Goal: Task Accomplishment & Management: Manage account settings

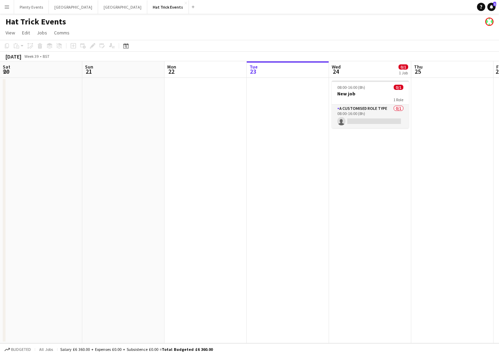
scroll to position [0, 165]
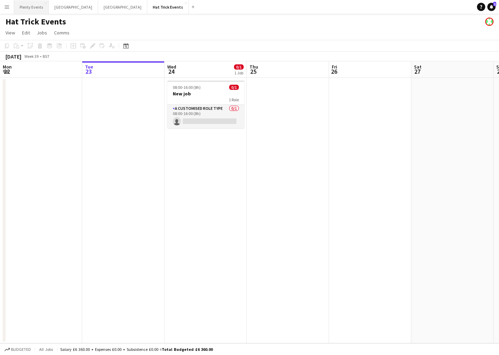
click at [37, 8] on button "Plenty Events Close" at bounding box center [31, 6] width 35 height 13
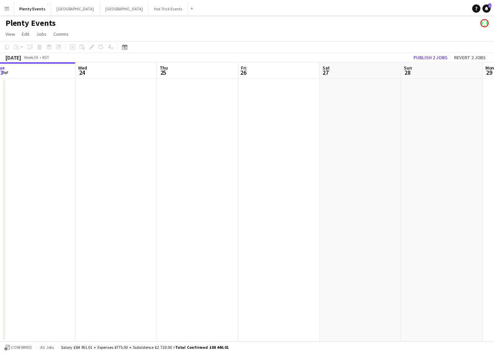
scroll to position [0, 211]
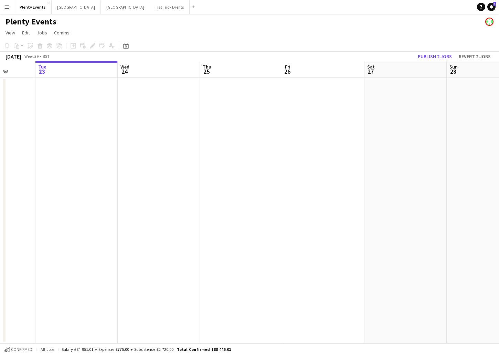
drag, startPoint x: 271, startPoint y: 93, endPoint x: 224, endPoint y: 107, distance: 48.8
click at [224, 107] on app-calendar-viewport "Sat 20 0/1 1 Job Sun 21 Mon 22 Tue 23 Wed 24 Thu 25 Fri 26 Sat 27 Sun 28 Mon 29…" at bounding box center [249, 202] width 499 height 282
click at [101, 11] on button "Manchester Close" at bounding box center [125, 6] width 49 height 13
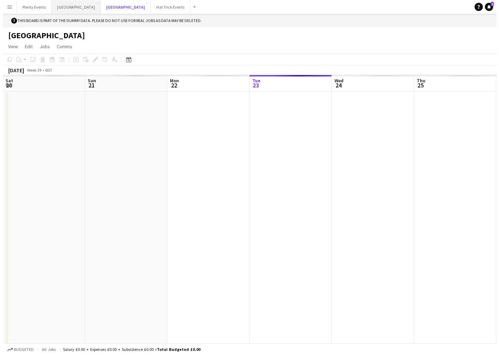
scroll to position [0, 165]
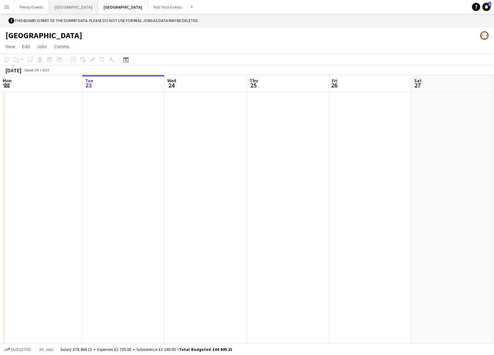
click at [61, 8] on button "London Close" at bounding box center [73, 6] width 49 height 13
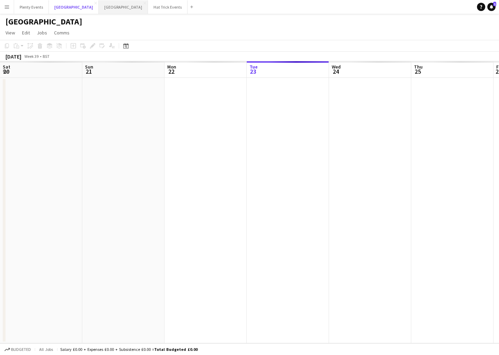
scroll to position [0, 165]
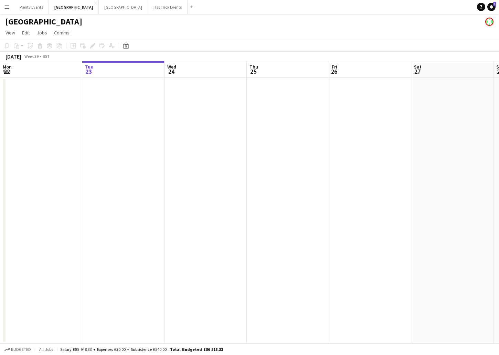
click at [189, 102] on app-date-cell at bounding box center [206, 210] width 82 height 265
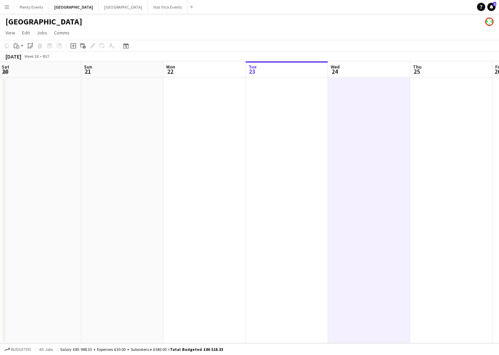
scroll to position [0, 161]
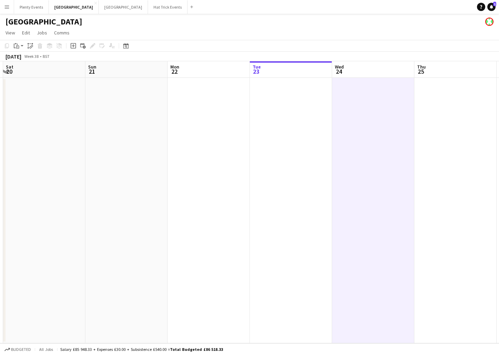
drag, startPoint x: 116, startPoint y: 113, endPoint x: 282, endPoint y: 128, distance: 166.6
click at [282, 128] on app-calendar-viewport "Thu 18 Fri 19 Sat 20 Sun 21 Mon 22 Tue 23 Wed 24 Thu 25 Fri 26 Sat 27 Sun 28 Mo…" at bounding box center [249, 202] width 499 height 282
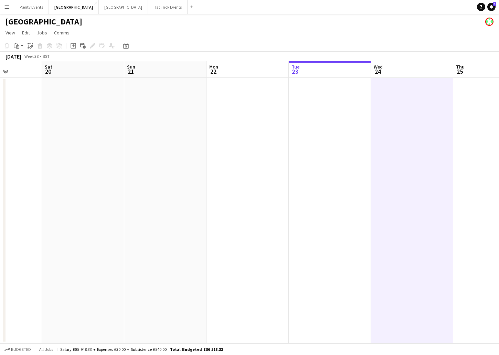
scroll to position [0, 197]
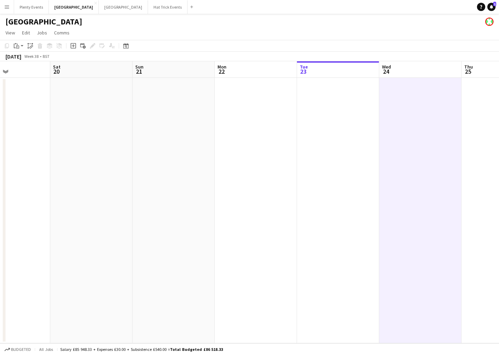
drag, startPoint x: 119, startPoint y: 119, endPoint x: 166, endPoint y: 128, distance: 47.9
click at [166, 128] on app-calendar-viewport "Wed 17 Thu 18 Fri 19 Sat 20 Sun 21 Mon 22 Tue 23 Wed 24 Thu 25 Fri 26 Sat 27 Su…" at bounding box center [249, 202] width 499 height 282
click at [148, 9] on button "Hat Trick Events Close" at bounding box center [168, 6] width 40 height 13
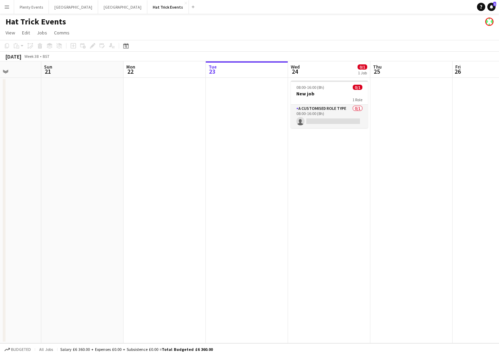
scroll to position [0, 195]
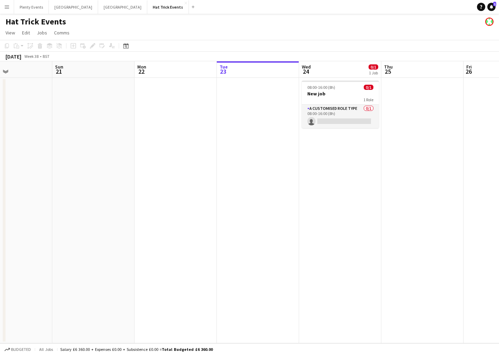
drag, startPoint x: 127, startPoint y: 118, endPoint x: 262, endPoint y: 124, distance: 134.7
click at [262, 124] on app-calendar-viewport "Thu 18 0/1 1 Job Fri 19 Sat 20 Sun 21 Mon 22 Tue 23 Wed 24 0/1 1 Job Thu 25 Fri…" at bounding box center [249, 202] width 499 height 282
click at [327, 93] on h3 "New job" at bounding box center [340, 94] width 77 height 6
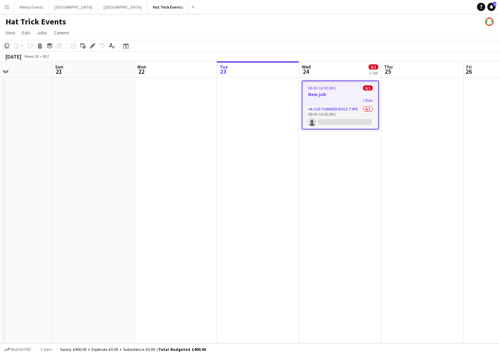
click at [8, 46] on icon "Copy" at bounding box center [7, 46] width 6 height 6
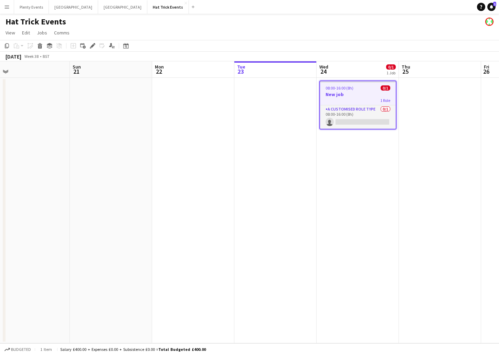
scroll to position [0, 172]
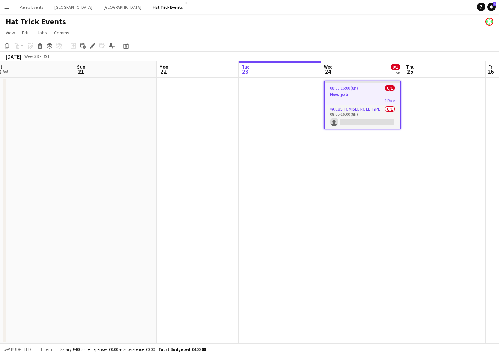
drag, startPoint x: 150, startPoint y: 122, endPoint x: 172, endPoint y: 126, distance: 22.3
click at [172, 126] on app-calendar-viewport "Thu 18 0/1 1 Job Fri 19 Sat 20 Sun 21 Mon 22 Tue 23 Wed 24 0/1 1 Job Thu 25 Fri…" at bounding box center [249, 202] width 499 height 282
click at [200, 97] on app-date-cell at bounding box center [198, 210] width 82 height 265
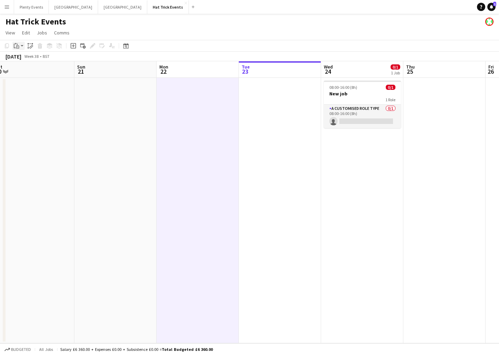
click at [21, 45] on app-action-btn "Paste" at bounding box center [18, 46] width 12 height 8
click at [25, 60] on link "Paste Command V" at bounding box center [45, 59] width 54 height 6
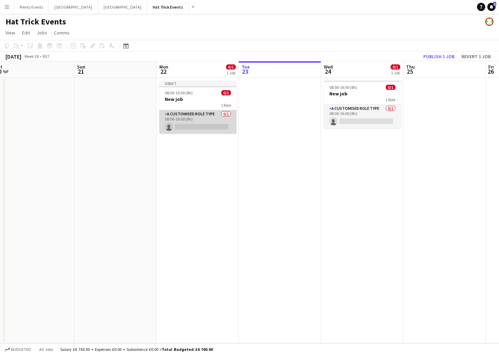
click at [193, 123] on app-card-role "A Customised Role Type 0/1 08:00-16:00 (8h) single-neutral-actions" at bounding box center [197, 121] width 77 height 23
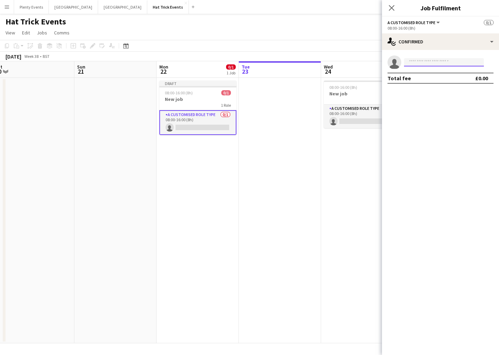
click at [415, 61] on input at bounding box center [444, 62] width 80 height 8
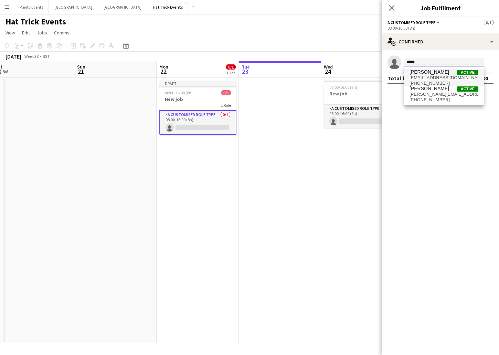
type input "*****"
click at [433, 73] on span "[PERSON_NAME]" at bounding box center [430, 72] width 40 height 6
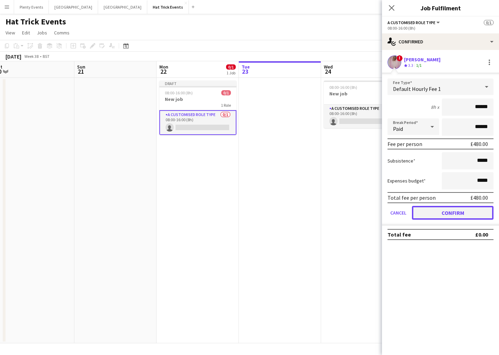
click at [458, 214] on button "Confirm" at bounding box center [453, 213] width 82 height 14
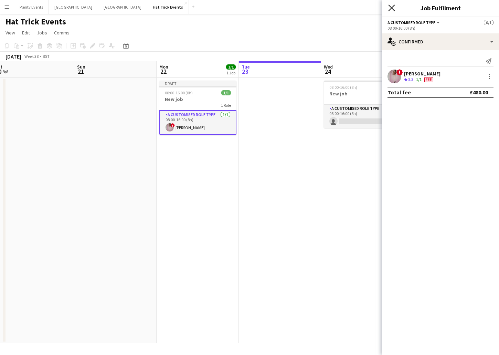
click at [392, 9] on icon "Close pop-in" at bounding box center [391, 7] width 7 height 7
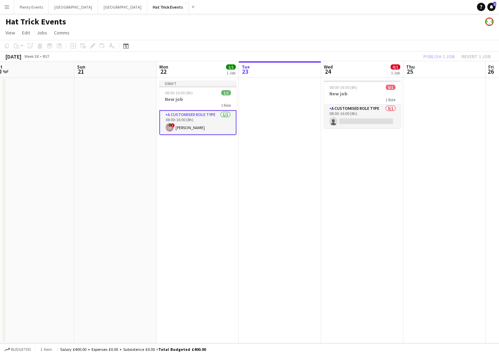
click at [437, 58] on div "Publish 1 job Revert 1 job" at bounding box center [457, 56] width 84 height 9
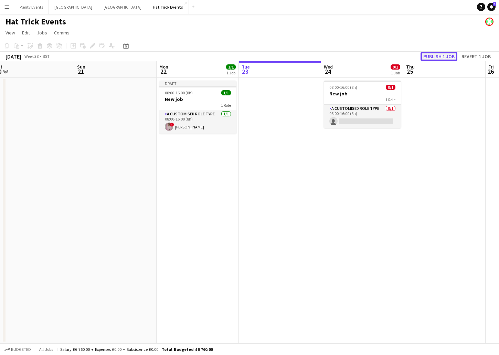
click at [438, 57] on button "Publish 1 job" at bounding box center [439, 56] width 37 height 9
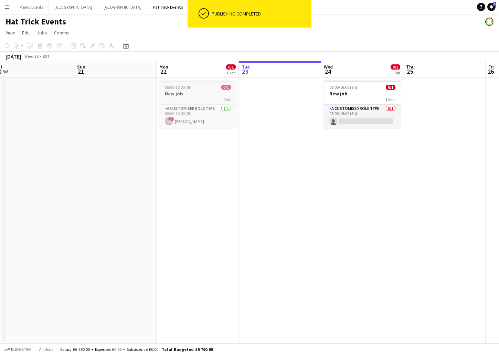
click at [207, 89] on div "08:00-16:00 (8h) 0/1" at bounding box center [197, 87] width 77 height 5
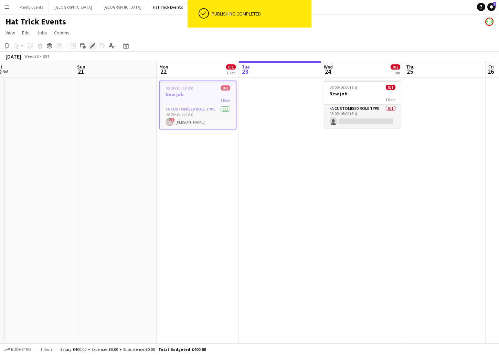
click at [93, 46] on icon at bounding box center [93, 46] width 4 height 4
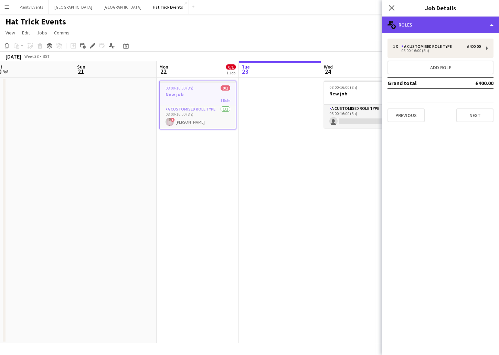
click at [448, 25] on div "multiple-users-add Roles" at bounding box center [440, 25] width 117 height 17
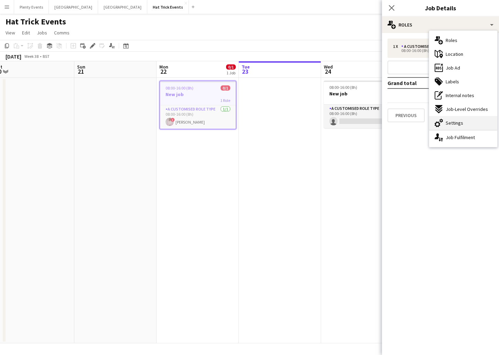
click at [454, 120] on span "Settings" at bounding box center [455, 123] width 18 height 6
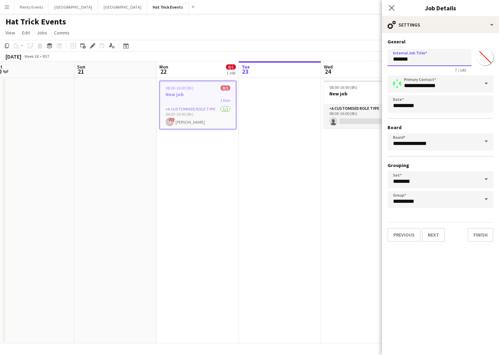
drag, startPoint x: 393, startPoint y: 60, endPoint x: 402, endPoint y: 60, distance: 9.6
click at [402, 60] on input "*******" at bounding box center [430, 57] width 84 height 17
type input "**********"
click at [480, 233] on button "Finish" at bounding box center [481, 235] width 26 height 14
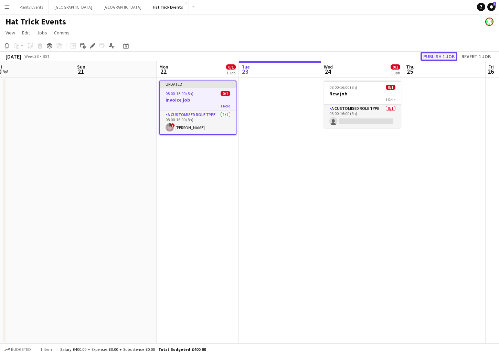
click at [443, 57] on button "Publish 1 job" at bounding box center [439, 56] width 37 height 9
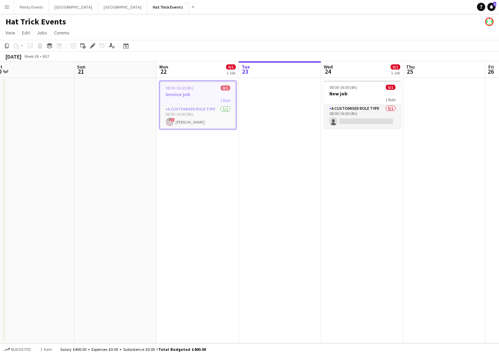
click at [8, 7] on app-icon "Menu" at bounding box center [7, 7] width 6 height 6
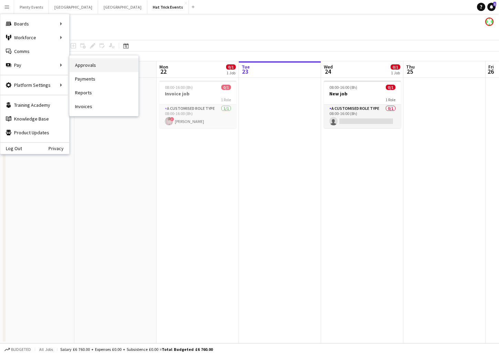
click at [84, 65] on link "Approvals" at bounding box center [104, 65] width 69 height 14
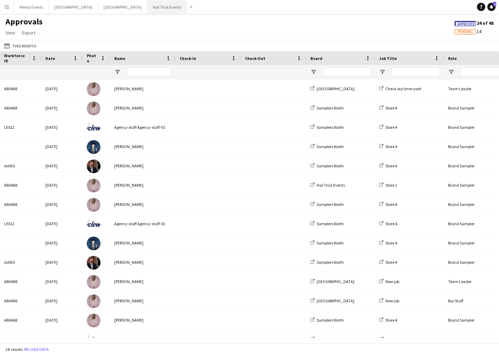
click at [147, 9] on button "Hat Trick Events Close" at bounding box center [167, 6] width 40 height 13
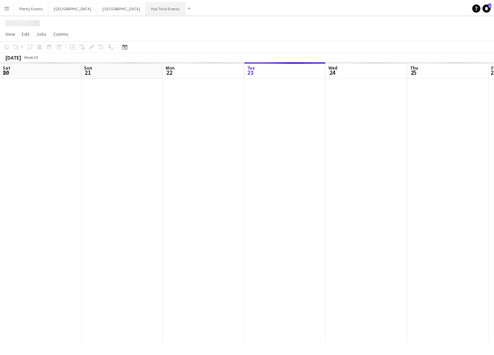
scroll to position [0, 165]
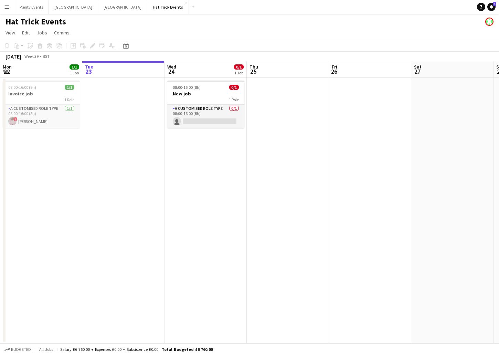
click at [8, 7] on app-icon "Menu" at bounding box center [7, 7] width 6 height 6
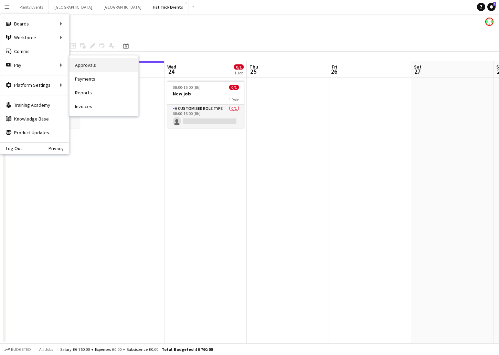
click at [79, 65] on link "Approvals" at bounding box center [104, 65] width 69 height 14
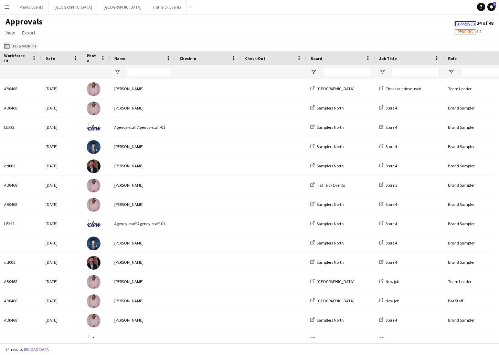
click at [20, 47] on button "This Month This Month" at bounding box center [20, 46] width 35 height 8
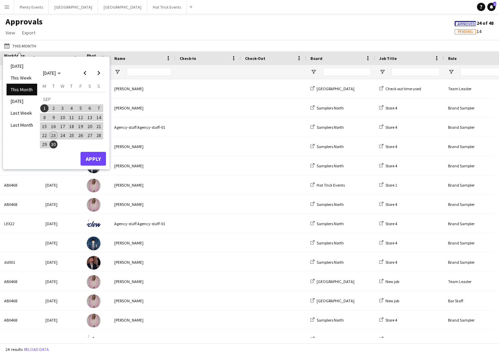
click at [47, 134] on span "22" at bounding box center [44, 135] width 8 height 8
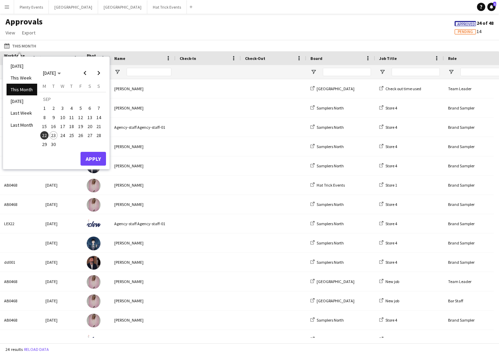
click at [46, 135] on span "22" at bounding box center [44, 135] width 8 height 8
click at [93, 158] on button "Apply" at bounding box center [93, 159] width 25 height 14
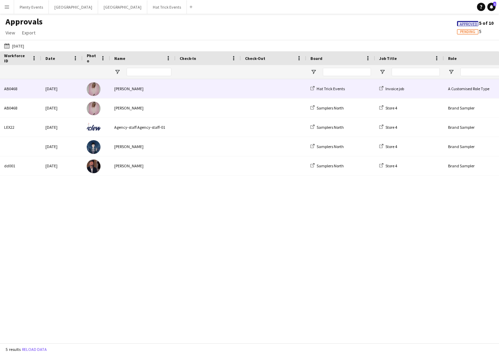
click at [205, 91] on span at bounding box center [208, 88] width 57 height 19
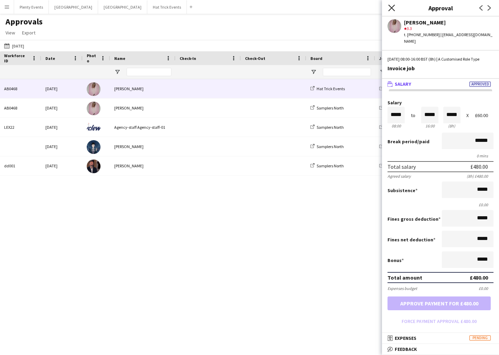
click at [392, 9] on icon at bounding box center [391, 7] width 7 height 7
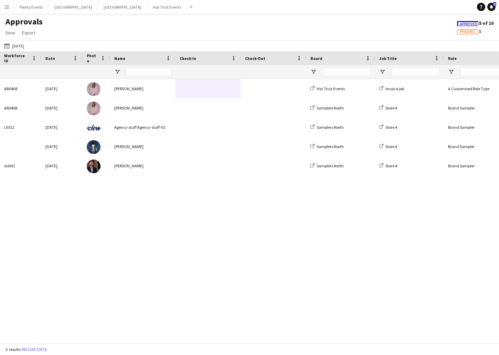
click at [9, 7] on app-icon "Menu" at bounding box center [7, 7] width 6 height 6
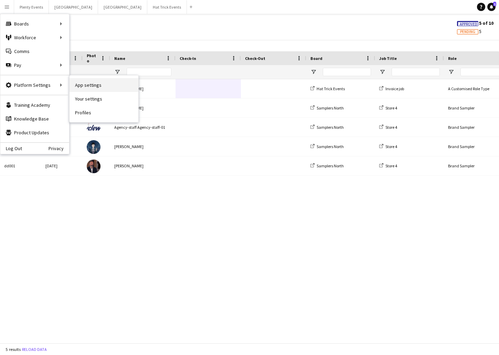
click at [89, 85] on link "App settings" at bounding box center [104, 85] width 69 height 14
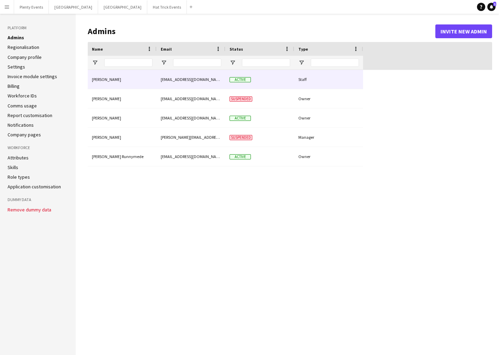
type input "**********"
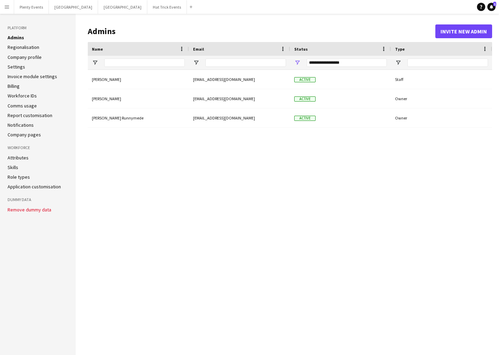
click at [48, 76] on link "Invoice module settings" at bounding box center [33, 76] width 50 height 6
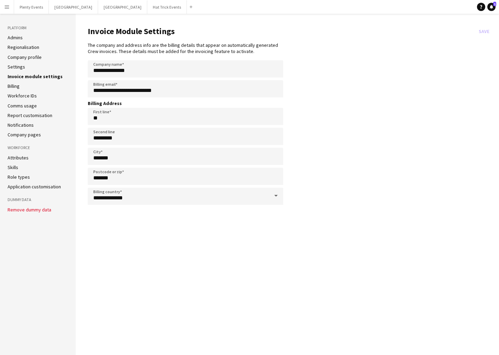
click at [6, 7] on app-icon "Menu" at bounding box center [7, 7] width 6 height 6
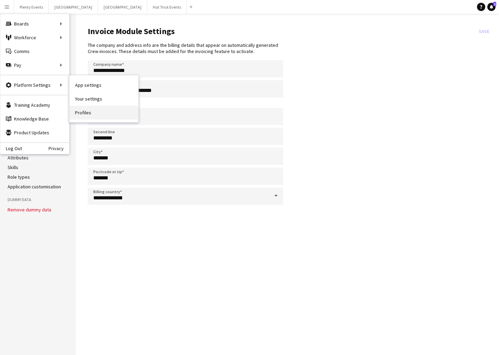
click at [85, 113] on link "Profiles" at bounding box center [104, 113] width 69 height 14
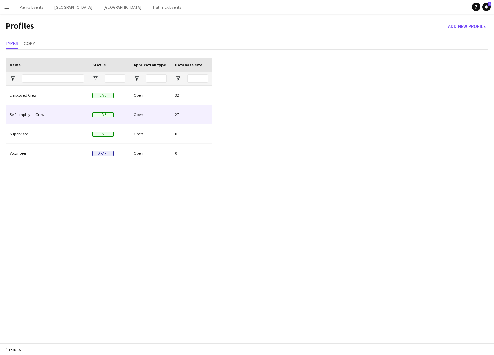
click at [148, 116] on div "Open" at bounding box center [149, 114] width 41 height 19
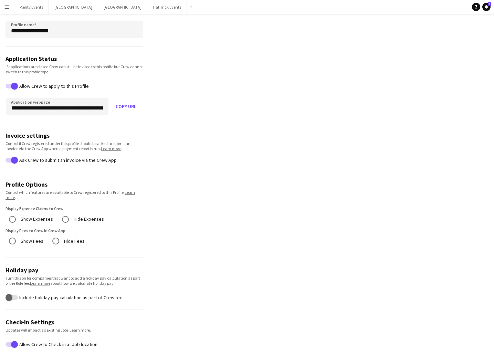
scroll to position [43, 0]
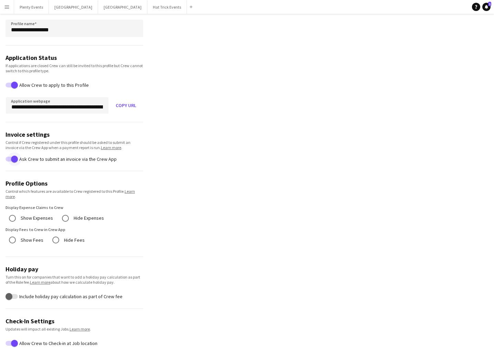
click at [6, 160] on span "button" at bounding box center [12, 158] width 12 height 5
click at [16, 159] on span "button" at bounding box center [12, 158] width 12 height 5
click at [9, 6] on app-icon "Menu" at bounding box center [7, 7] width 6 height 6
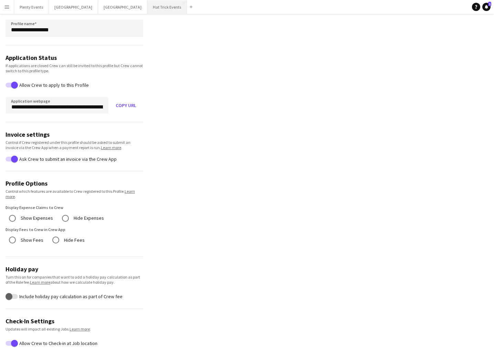
click at [147, 7] on button "Hat Trick Events Close" at bounding box center [167, 6] width 40 height 13
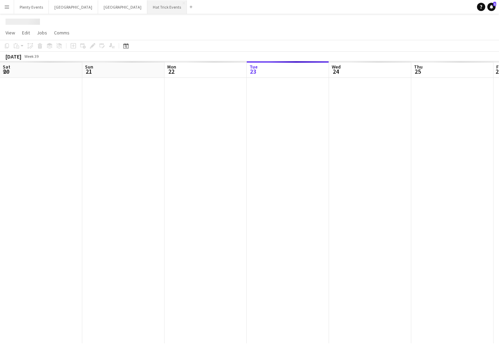
scroll to position [0, 165]
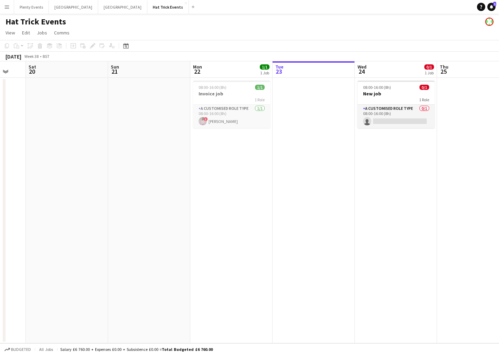
drag, startPoint x: 81, startPoint y: 166, endPoint x: 178, endPoint y: 174, distance: 97.7
click at [178, 174] on app-calendar-viewport "Thu 18 Fri 19 Sat 20 Sun 21 Mon 22 1/1 1 Job Tue 23 Wed 24 0/1 1 Job Thu 25 Fri…" at bounding box center [249, 202] width 499 height 282
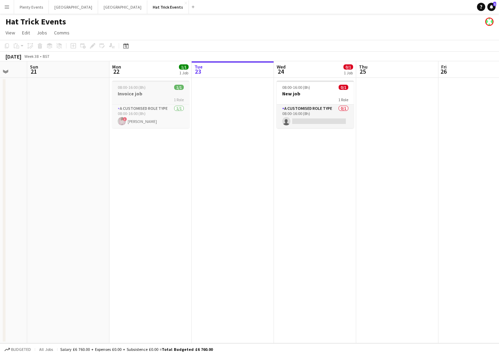
click at [148, 95] on h3 "Invoice job" at bounding box center [150, 94] width 77 height 6
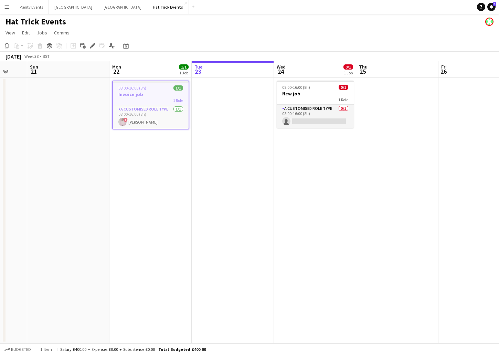
click at [8, 7] on app-icon "Menu" at bounding box center [7, 7] width 6 height 6
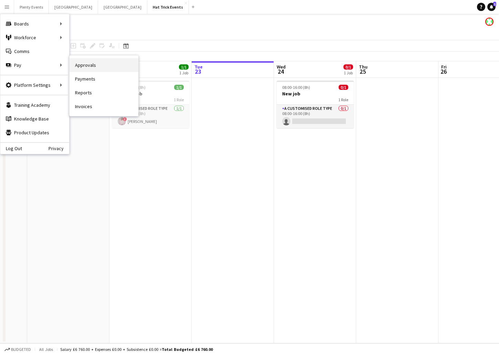
click at [83, 66] on link "Approvals" at bounding box center [104, 65] width 69 height 14
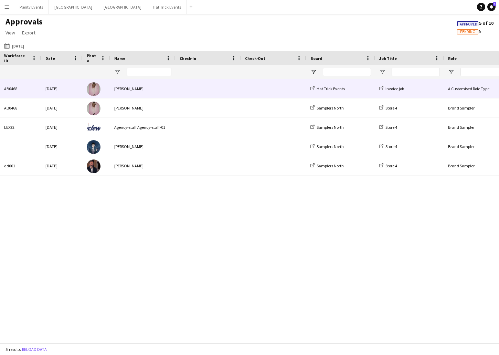
click at [250, 86] on span at bounding box center [273, 88] width 57 height 19
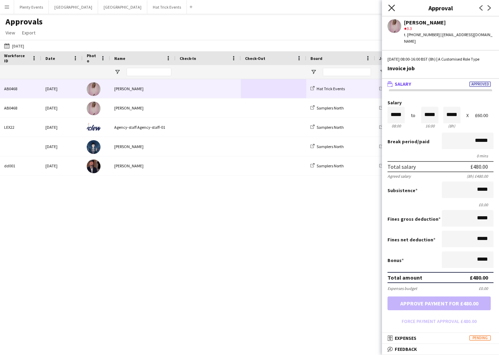
click at [393, 9] on icon "Close pop-in" at bounding box center [391, 7] width 7 height 7
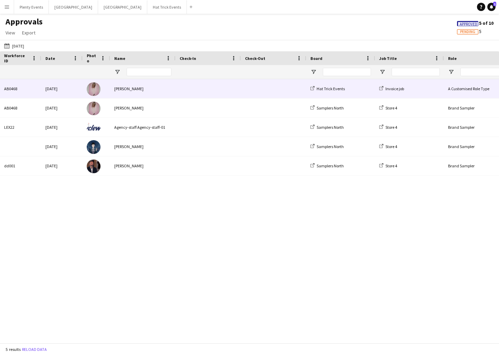
click at [193, 94] on span at bounding box center [208, 88] width 57 height 19
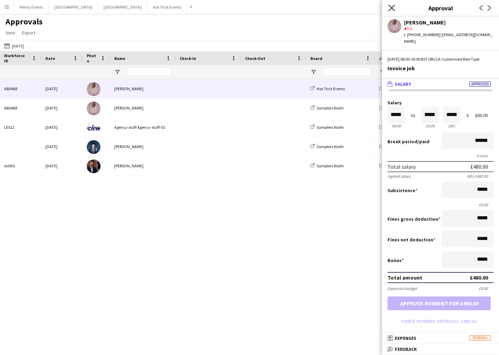
click at [392, 7] on icon at bounding box center [391, 7] width 7 height 7
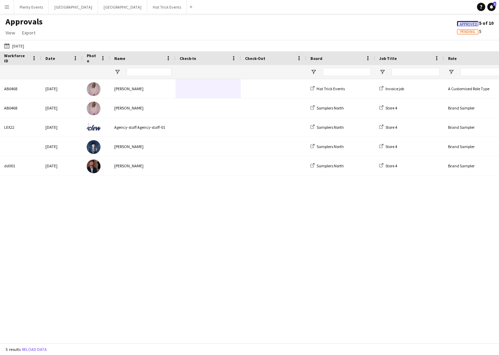
click at [7, 8] on app-icon "Menu" at bounding box center [7, 7] width 6 height 6
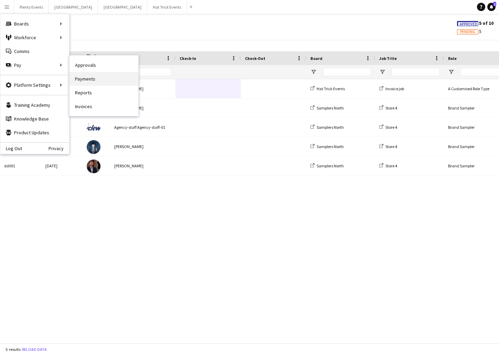
click at [83, 80] on link "Payments" at bounding box center [104, 79] width 69 height 14
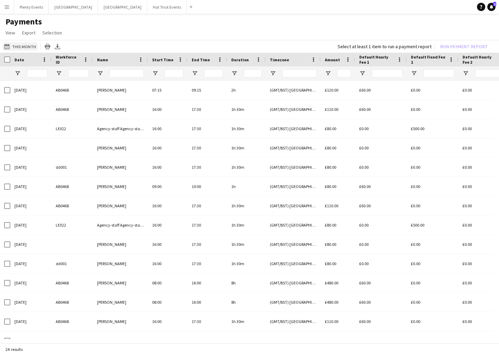
click at [20, 46] on button "This Month This Month" at bounding box center [20, 46] width 35 height 8
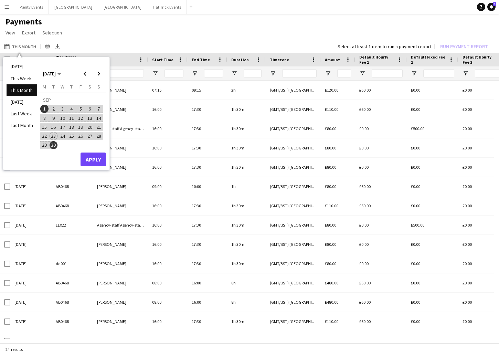
click at [81, 128] on span "19" at bounding box center [80, 127] width 8 height 8
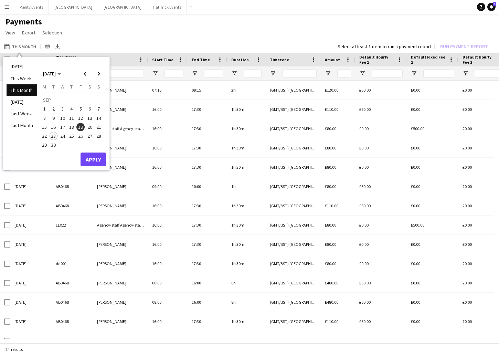
click at [81, 128] on span "19" at bounding box center [80, 127] width 8 height 8
click at [97, 127] on span "21" at bounding box center [99, 127] width 8 height 8
click at [87, 126] on span "20" at bounding box center [90, 127] width 8 height 8
click at [97, 164] on button "Apply" at bounding box center [93, 160] width 25 height 14
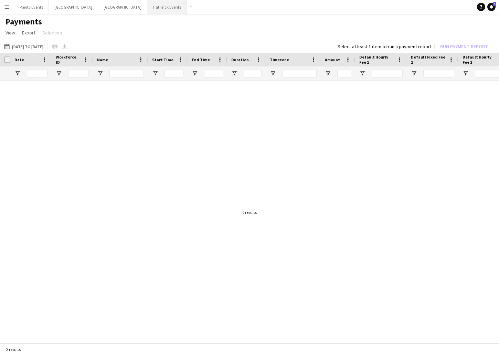
click at [147, 7] on button "Hat Trick Events Close" at bounding box center [167, 6] width 40 height 13
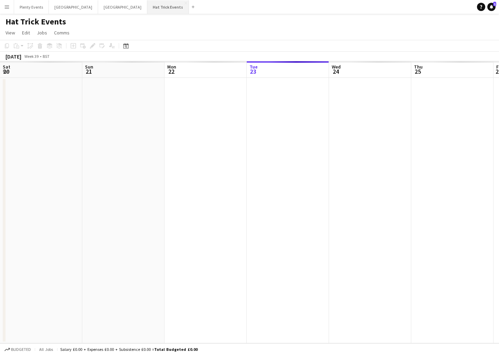
scroll to position [0, 165]
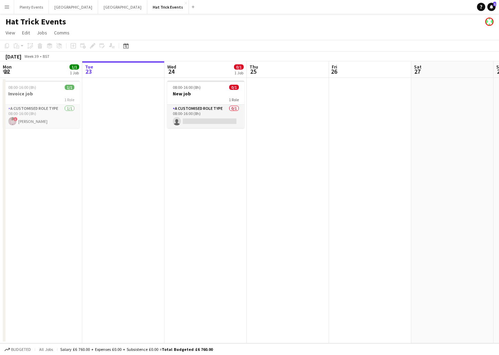
click at [8, 8] on app-icon "Menu" at bounding box center [7, 7] width 6 height 6
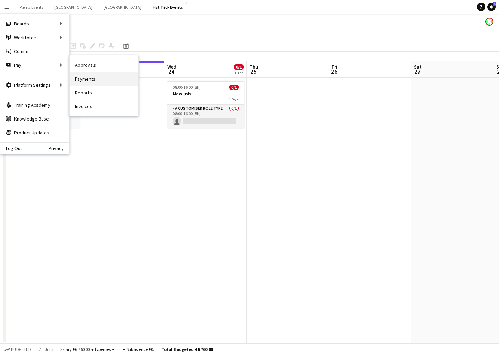
click at [84, 81] on link "Payments" at bounding box center [104, 79] width 69 height 14
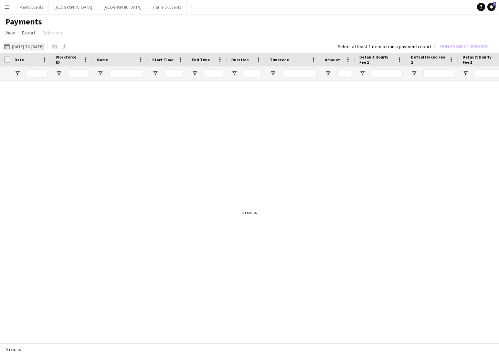
click at [32, 47] on button "[DATE] to [DATE] [DATE] to [DATE]" at bounding box center [24, 46] width 42 height 8
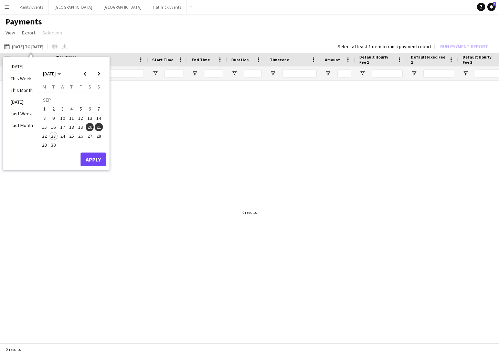
click at [42, 135] on span "22" at bounding box center [44, 136] width 8 height 8
click at [98, 158] on button "Apply" at bounding box center [93, 160] width 25 height 14
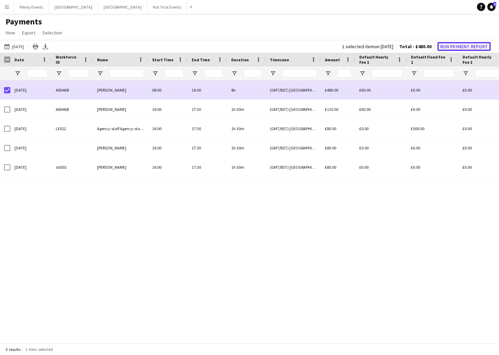
click at [460, 47] on button "Run Payment Report" at bounding box center [464, 46] width 53 height 9
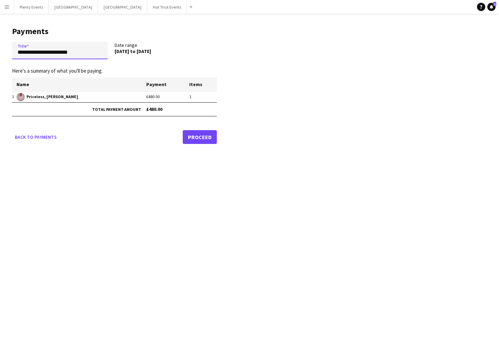
drag, startPoint x: 18, startPoint y: 52, endPoint x: 82, endPoint y: 53, distance: 64.0
click at [82, 53] on input "**********" at bounding box center [60, 50] width 96 height 17
type input "**********"
click at [197, 137] on link "Proceed" at bounding box center [200, 137] width 34 height 14
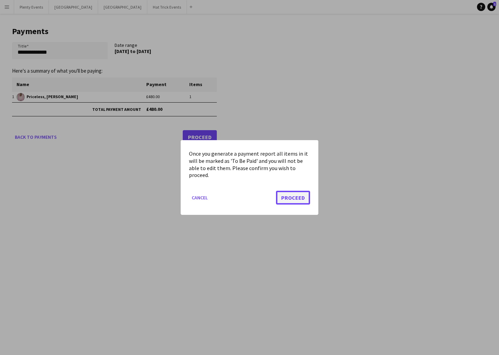
click at [295, 201] on button "Proceed" at bounding box center [293, 198] width 34 height 14
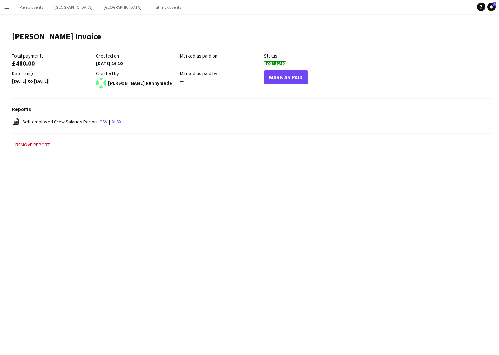
click at [6, 8] on app-icon "Menu" at bounding box center [7, 7] width 6 height 6
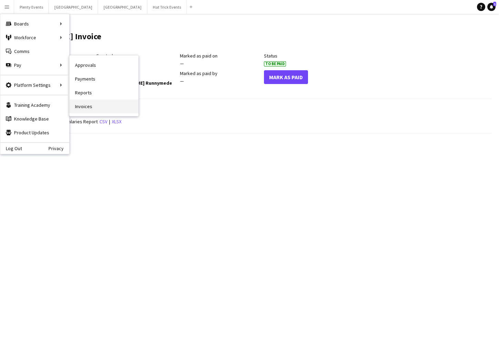
click at [85, 107] on link "Invoices" at bounding box center [104, 106] width 69 height 14
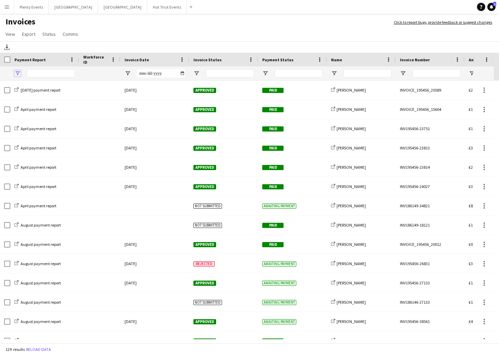
click at [18, 74] on span "Open Filter Menu" at bounding box center [17, 73] width 6 height 6
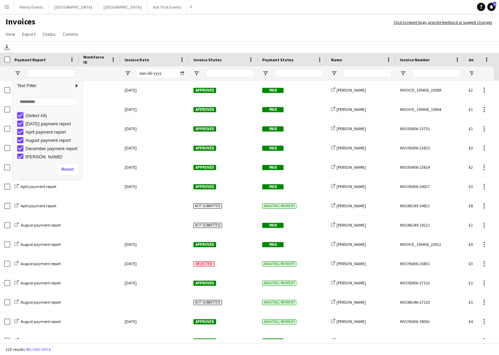
type input "***"
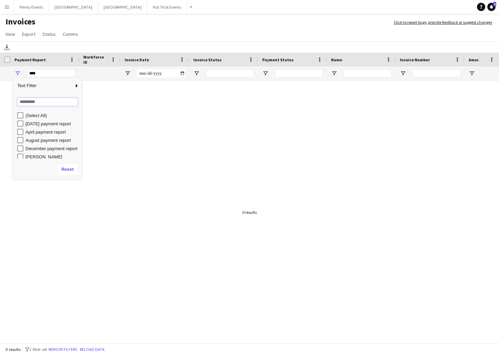
click at [31, 104] on input "Search filter values" at bounding box center [47, 102] width 61 height 8
type input "******"
type input "**********"
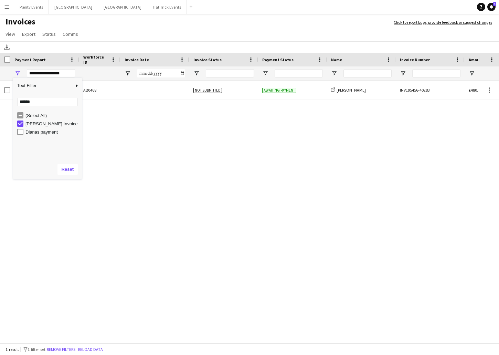
click at [99, 134] on div "[PERSON_NAME] Invoice AB0468 Not submitted Awaiting payment share-external-link…" at bounding box center [239, 210] width 479 height 259
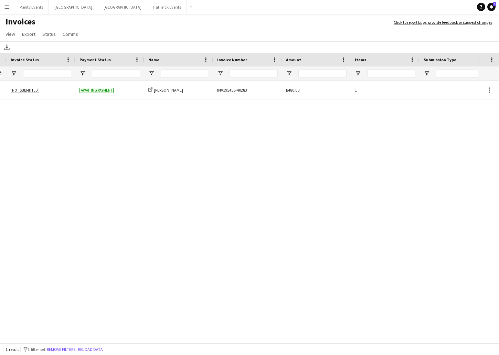
scroll to position [0, 116]
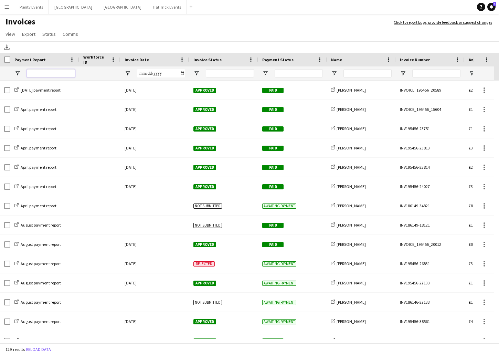
click at [39, 73] on input "Payment Report Filter Input" at bounding box center [51, 73] width 48 height 8
click at [18, 73] on span "Open Filter Menu" at bounding box center [17, 73] width 6 height 6
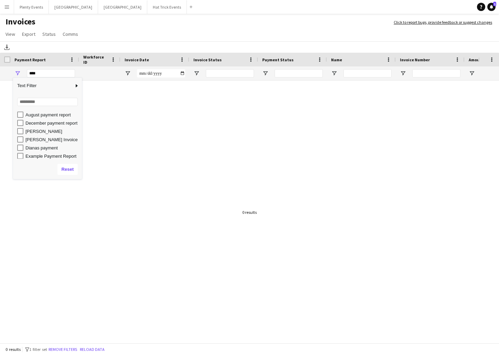
scroll to position [30, 0]
type input "**********"
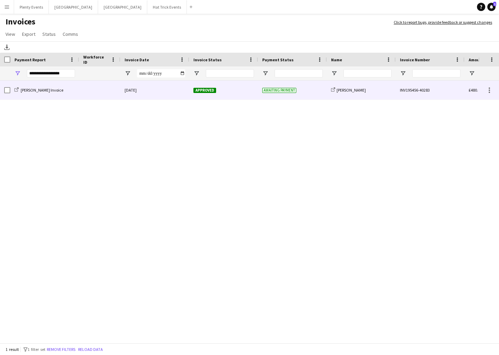
click at [99, 91] on div at bounding box center [99, 90] width 41 height 19
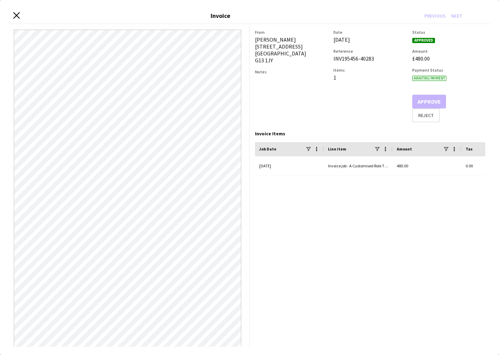
click at [16, 15] on icon at bounding box center [16, 15] width 7 height 7
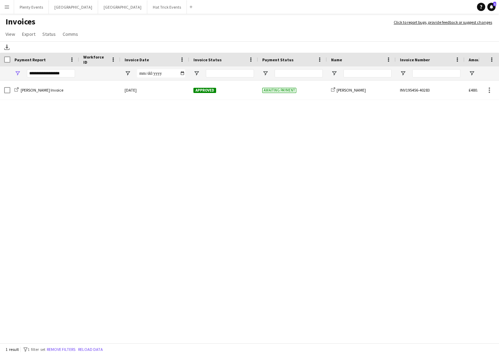
drag, startPoint x: 355, startPoint y: 161, endPoint x: 270, endPoint y: 166, distance: 84.8
click at [270, 166] on div "Dianas Invoice 23-September-2025 Approved Awaiting payment share-external-link-…" at bounding box center [239, 210] width 479 height 259
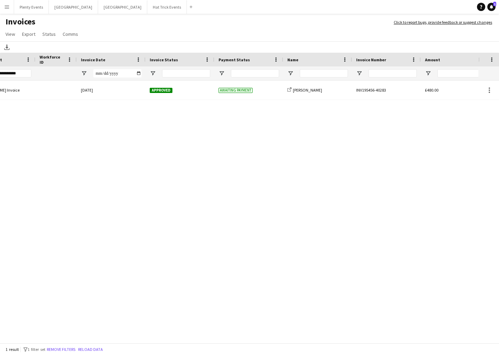
scroll to position [0, 0]
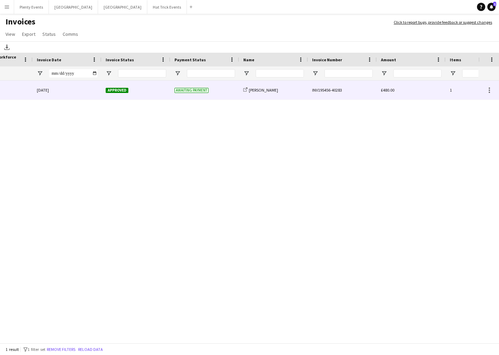
click at [287, 89] on div "share-external-link-1 Diana Priceless" at bounding box center [273, 90] width 69 height 19
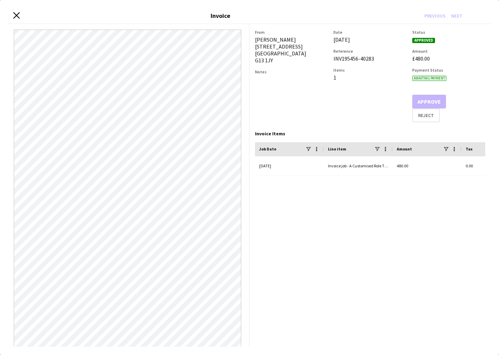
click at [17, 17] on icon "Close invoice dialog" at bounding box center [16, 15] width 7 height 7
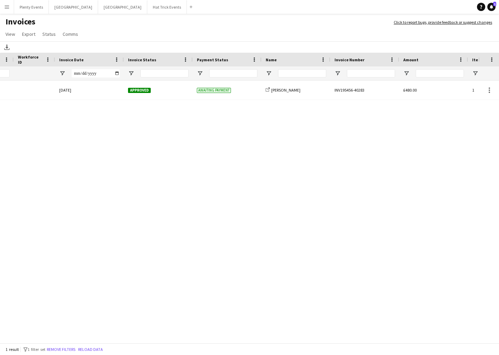
scroll to position [0, 3]
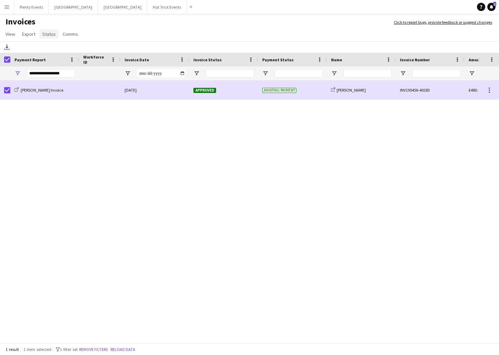
click at [46, 33] on span "Status" at bounding box center [48, 34] width 13 height 6
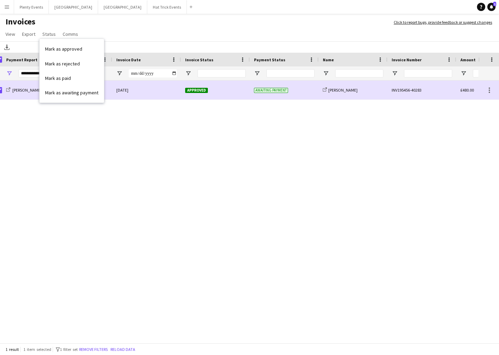
scroll to position [0, 27]
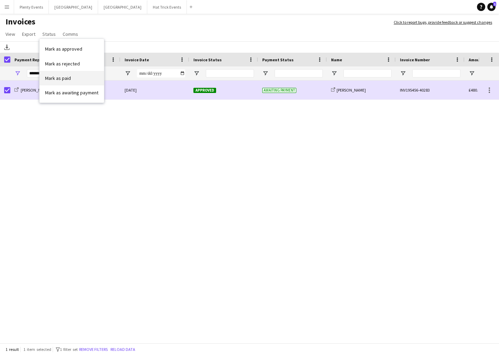
click at [61, 78] on span "Mark as paid" at bounding box center [58, 78] width 26 height 6
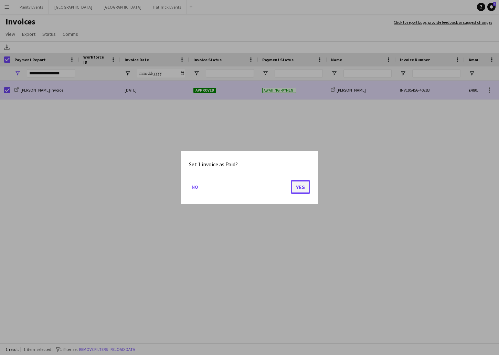
click at [298, 189] on button "Yes" at bounding box center [300, 187] width 19 height 14
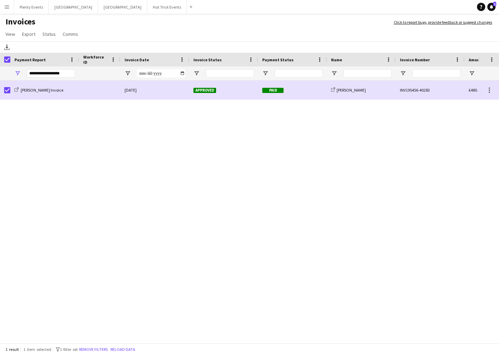
click at [7, 8] on app-icon "Menu" at bounding box center [7, 7] width 6 height 6
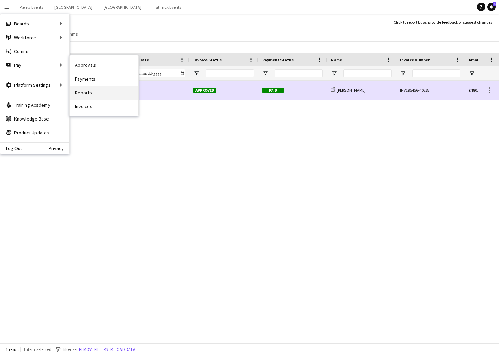
click at [87, 94] on link "Reports" at bounding box center [104, 93] width 69 height 14
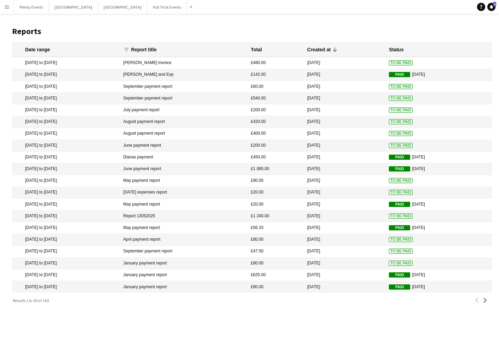
click at [198, 62] on mat-cell "[PERSON_NAME] Invoice" at bounding box center [184, 63] width 128 height 12
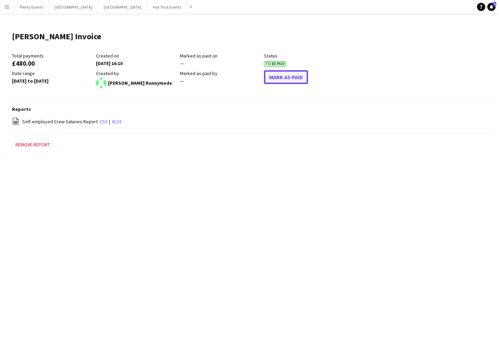
click at [288, 79] on button "Mark As Paid" at bounding box center [286, 77] width 44 height 14
click at [7, 8] on app-icon "Menu" at bounding box center [7, 7] width 6 height 6
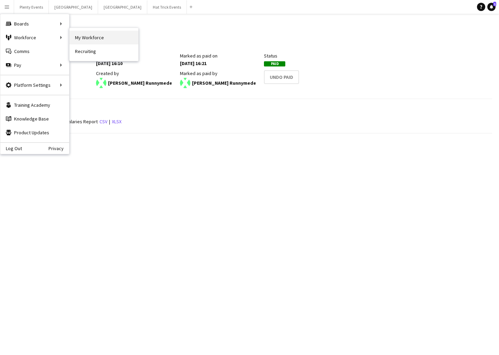
click at [90, 38] on link "My Workforce" at bounding box center [104, 38] width 69 height 14
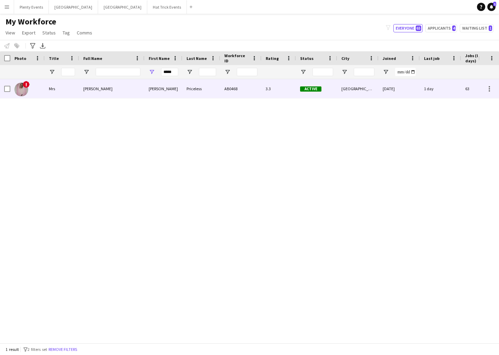
click at [115, 90] on div "[PERSON_NAME]" at bounding box center [111, 88] width 65 height 19
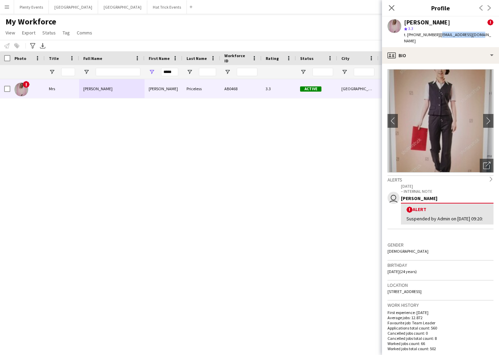
drag, startPoint x: 439, startPoint y: 35, endPoint x: 480, endPoint y: 38, distance: 40.7
click at [480, 38] on div "Diana Priceless ! star 3.3 t. +4401234567890 | dp0763539@gmail.com" at bounding box center [440, 32] width 117 height 31
copy span "[EMAIL_ADDRESS][DOMAIN_NAME]"
click at [392, 8] on icon at bounding box center [391, 7] width 7 height 7
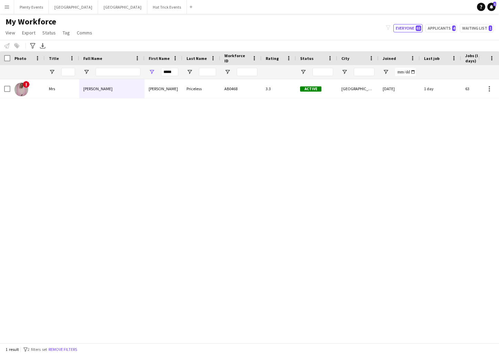
click at [7, 6] on app-icon "Menu" at bounding box center [7, 7] width 6 height 6
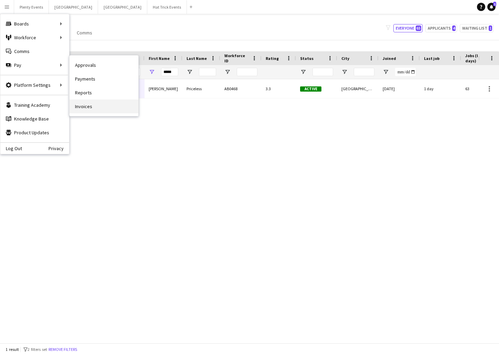
click at [82, 107] on link "Invoices" at bounding box center [104, 106] width 69 height 14
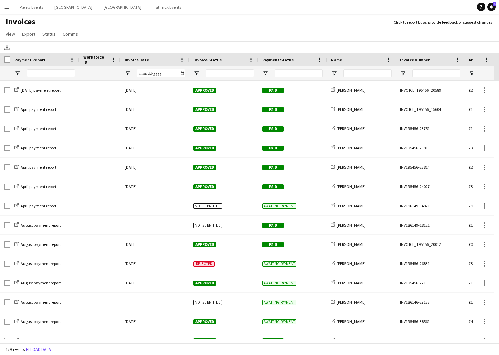
click at [8, 9] on app-icon "Menu" at bounding box center [7, 7] width 6 height 6
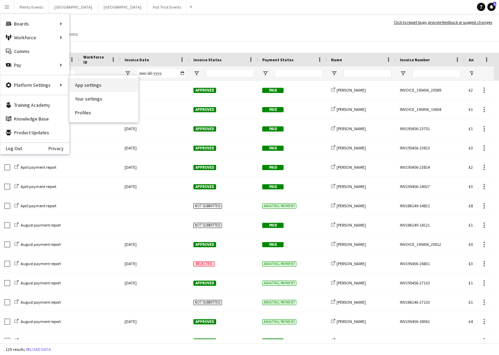
click at [90, 87] on link "App settings" at bounding box center [104, 85] width 69 height 14
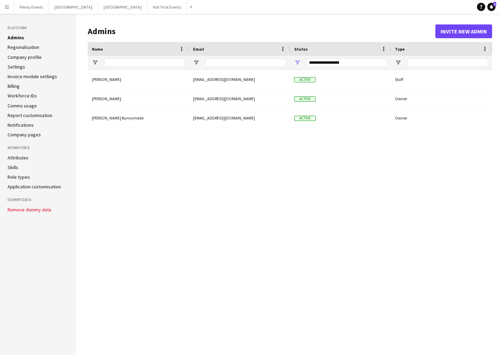
click at [39, 77] on link "Invoice module settings" at bounding box center [33, 76] width 50 height 6
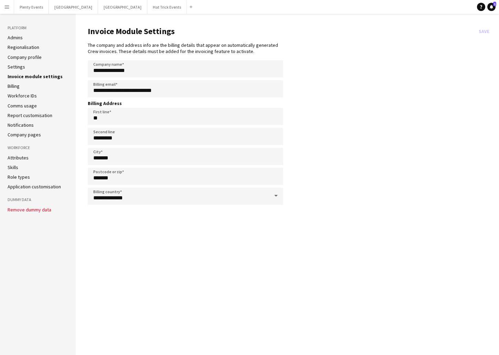
click at [8, 8] on app-icon "Menu" at bounding box center [7, 7] width 6 height 6
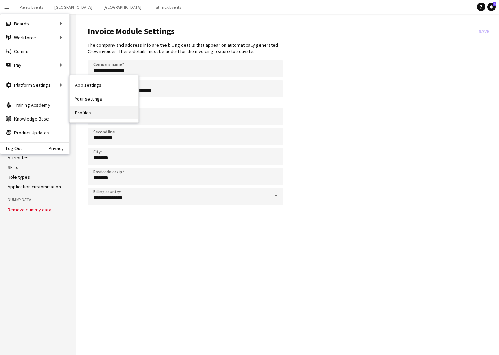
click at [83, 114] on link "Profiles" at bounding box center [104, 113] width 69 height 14
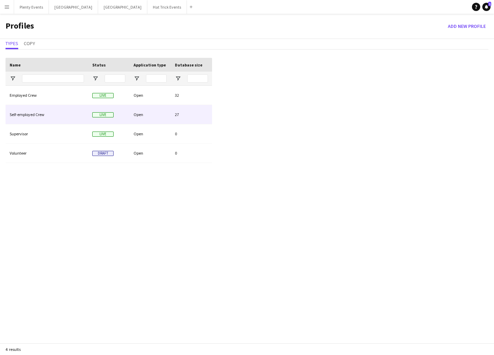
click at [80, 117] on div "Self-employed Crew" at bounding box center [47, 114] width 83 height 19
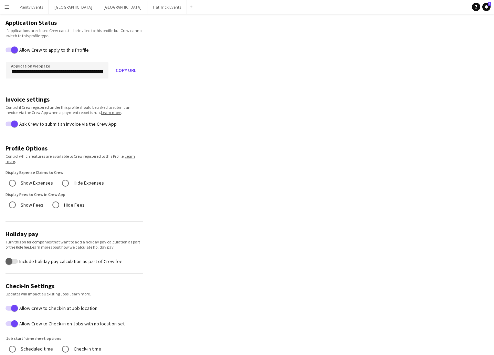
scroll to position [99, 0]
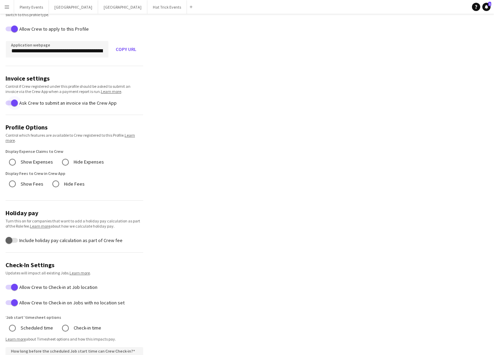
click at [8, 105] on span "button" at bounding box center [15, 103] width 14 height 14
click at [14, 103] on span "button" at bounding box center [9, 103] width 14 height 14
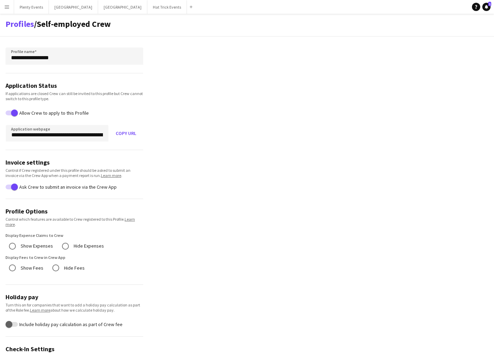
scroll to position [0, 0]
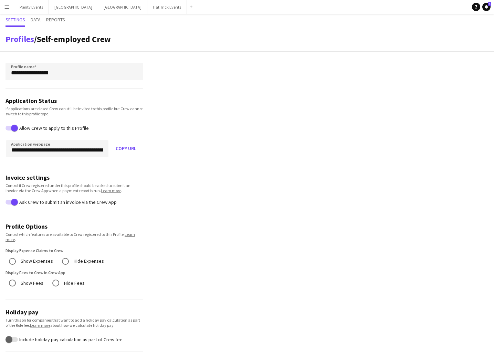
click at [8, 9] on app-icon "Menu" at bounding box center [7, 7] width 6 height 6
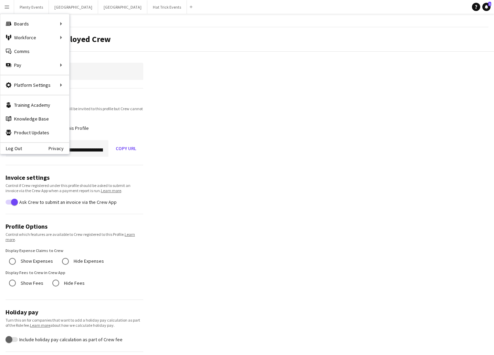
click at [182, 33] on div "Profiles / Self-employed Crew" at bounding box center [247, 39] width 494 height 24
